Goal: Use online tool/utility: Use online tool/utility

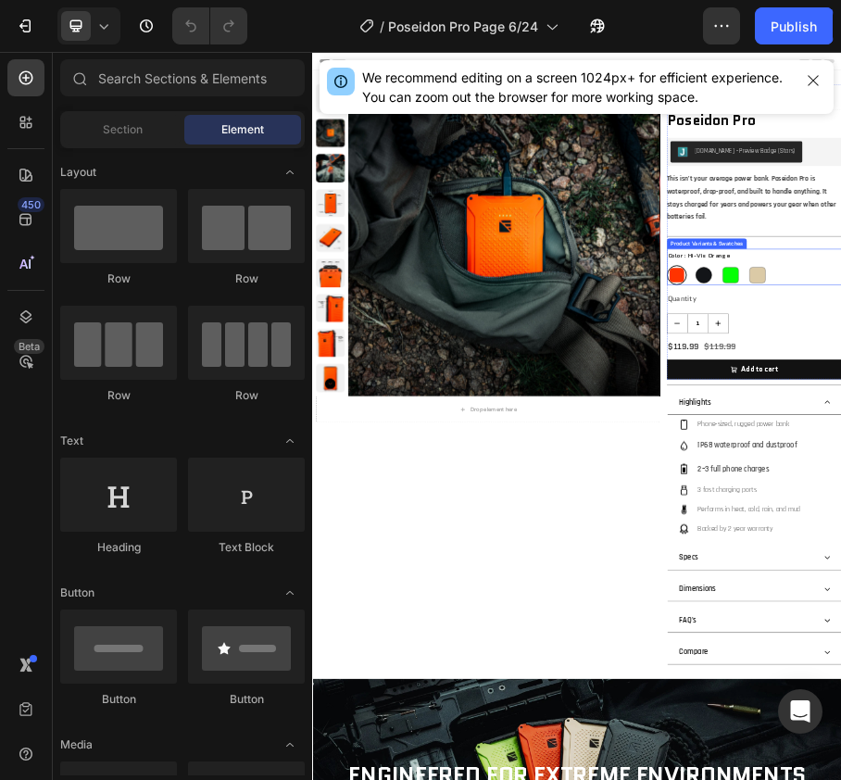
radio input "true"
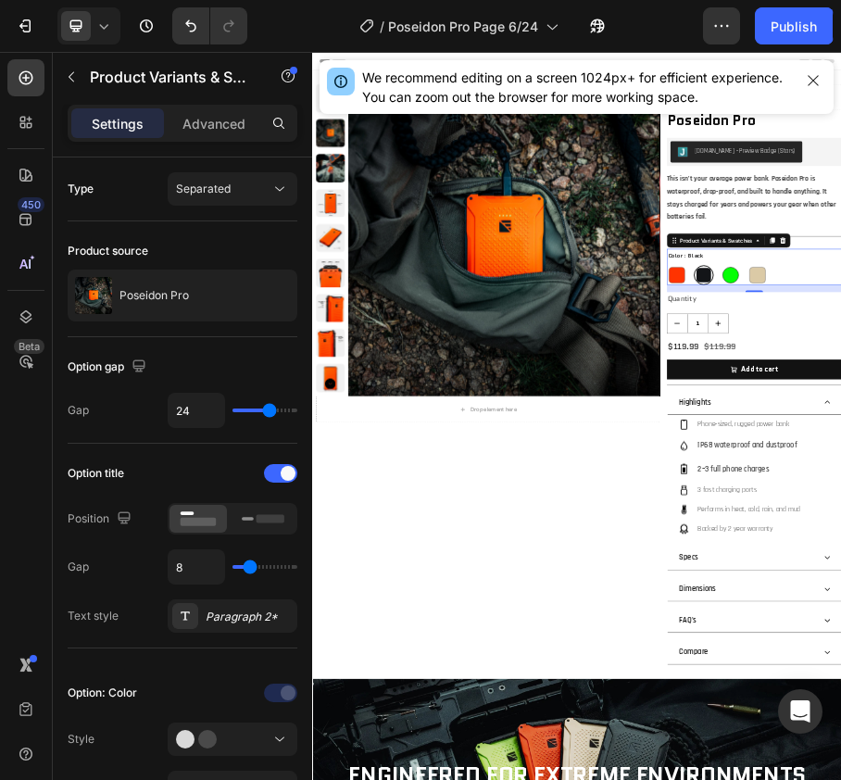
radio input "true"
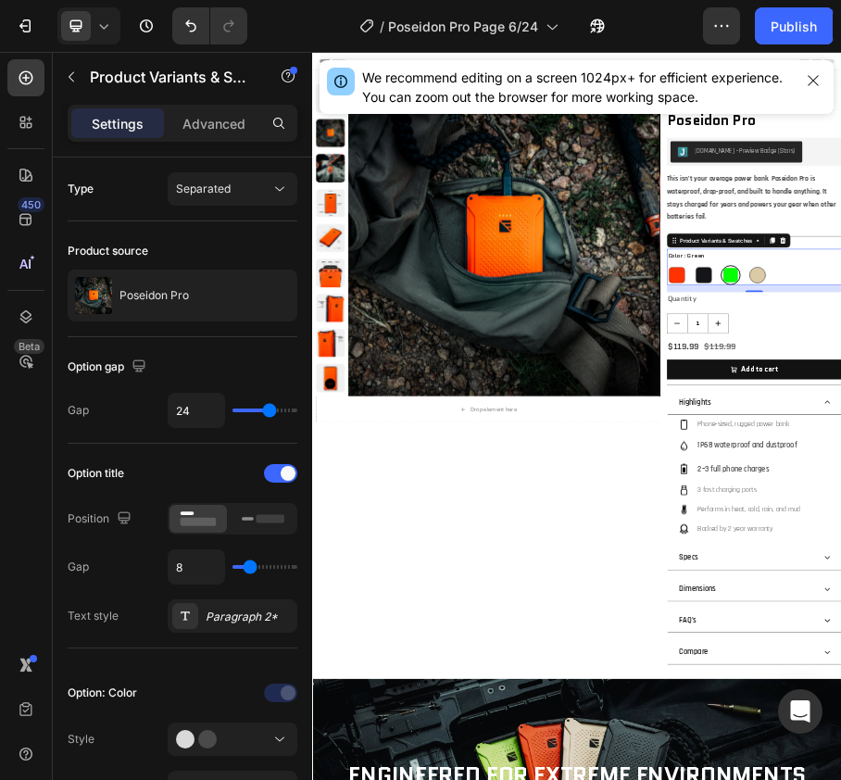
radio input "true"
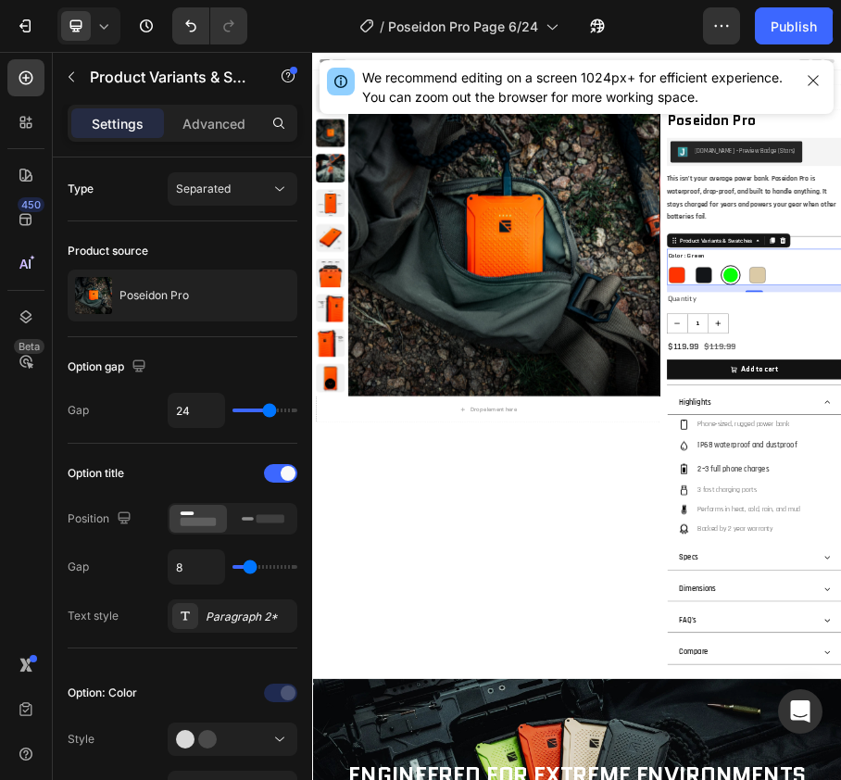
radio input "true"
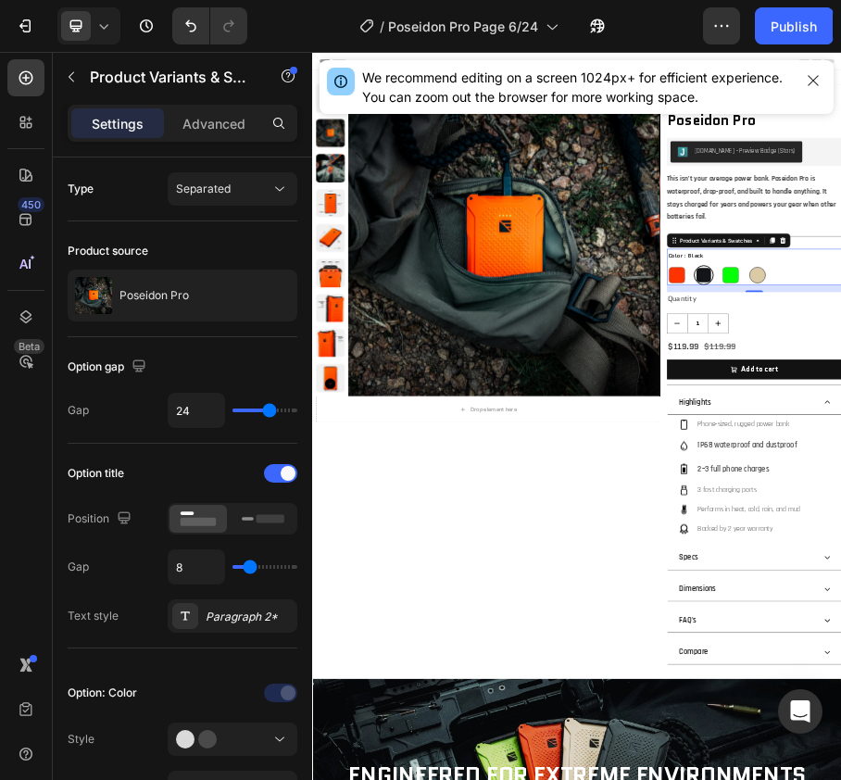
radio input "true"
